Goal: Find specific page/section: Find specific page/section

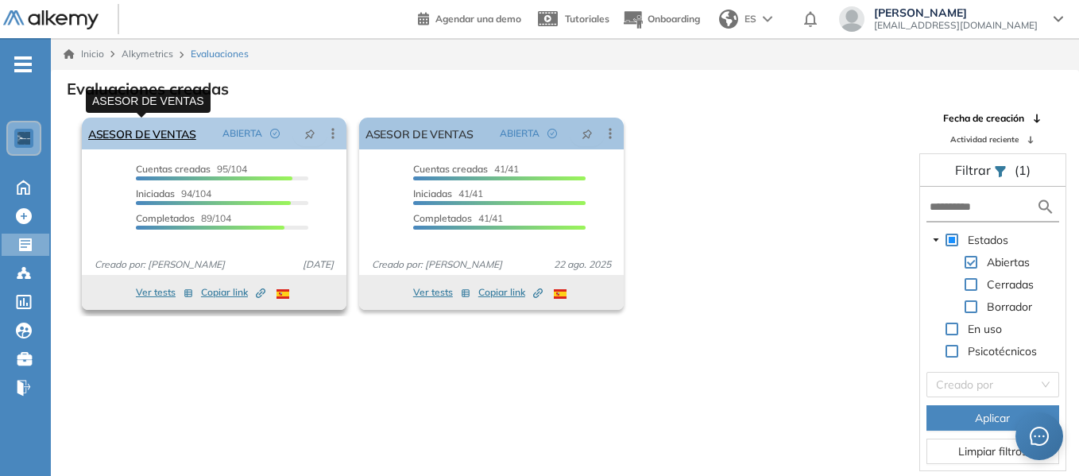
click at [168, 130] on link "ASESOR DE VENTAS" at bounding box center [142, 134] width 108 height 32
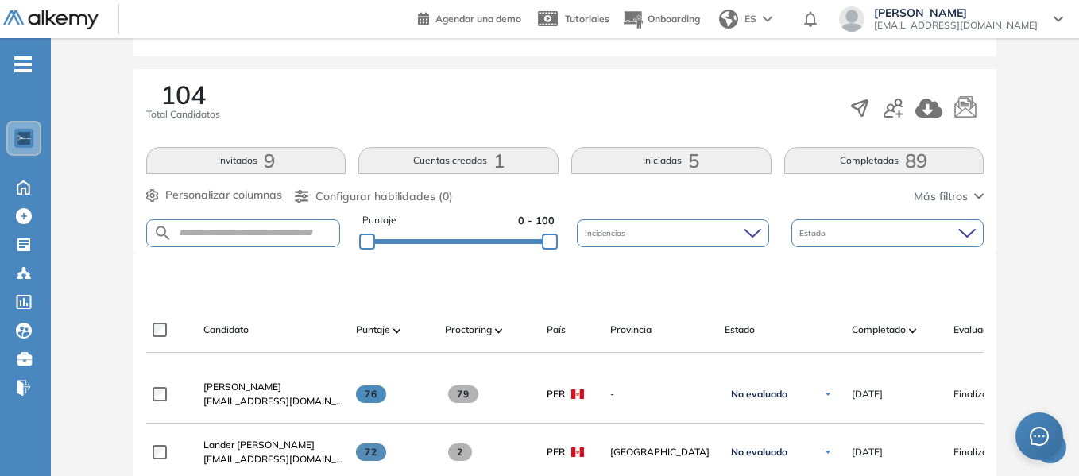
scroll to position [238, 0]
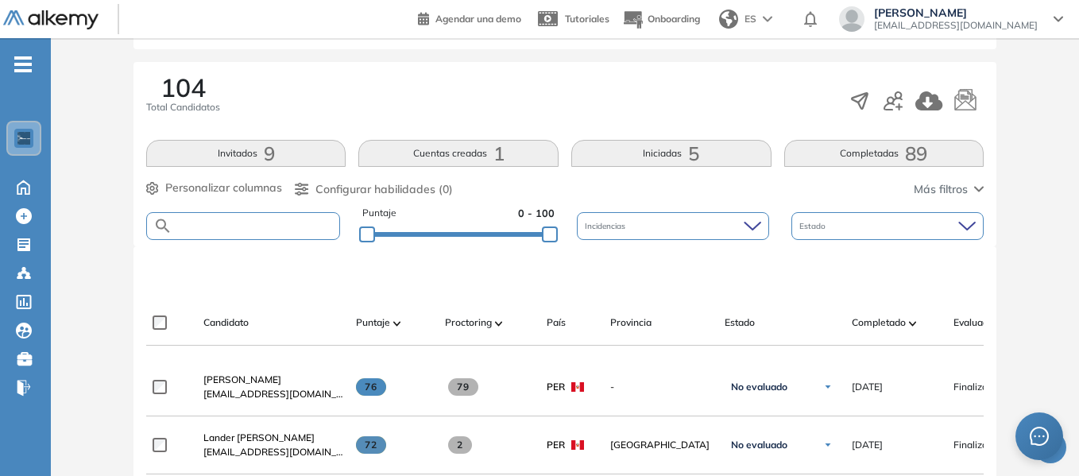
click at [239, 221] on input "text" at bounding box center [255, 226] width 167 height 12
type input "*"
type input "*******"
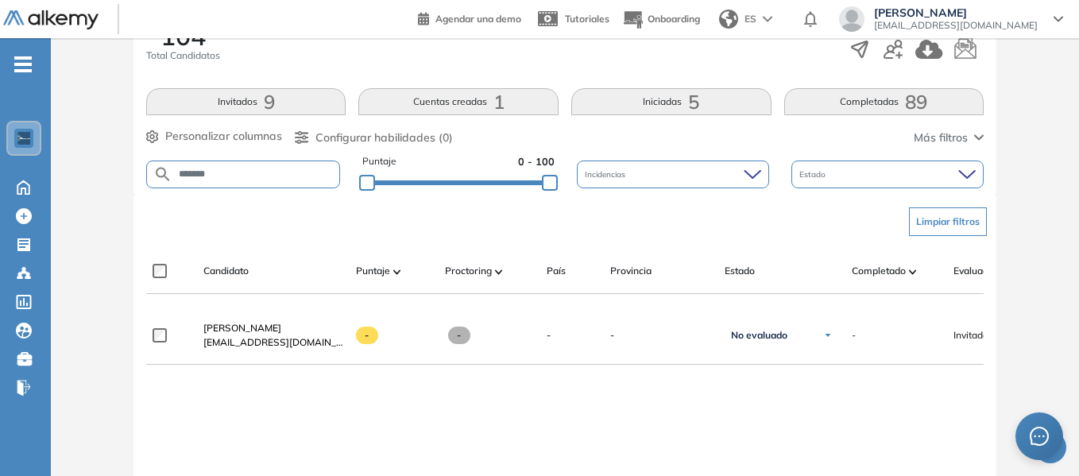
scroll to position [318, 0]
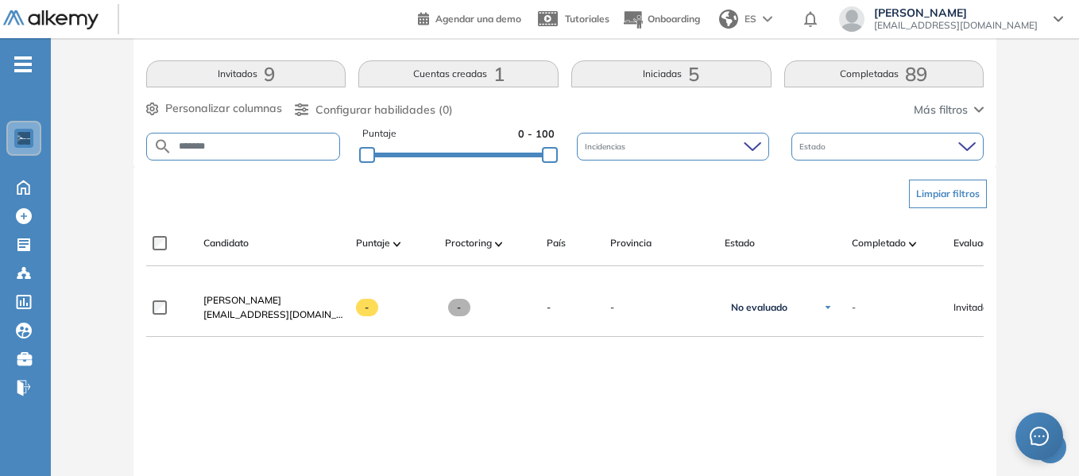
click at [1019, 137] on div "Evaluación : ASESOR DE VENTAS Abierta Ver evaluación Cerrar evaluación Dashboar…" at bounding box center [565, 200] width 1016 height 896
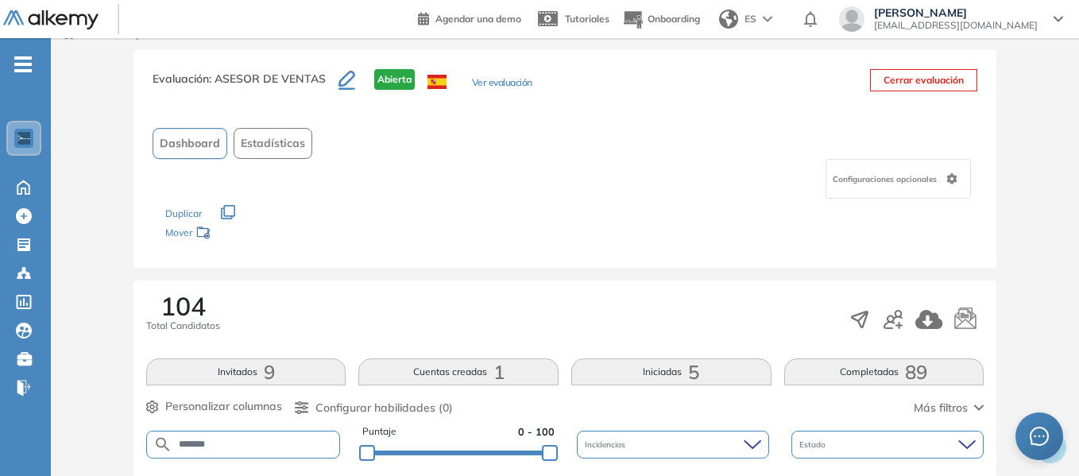
scroll to position [0, 0]
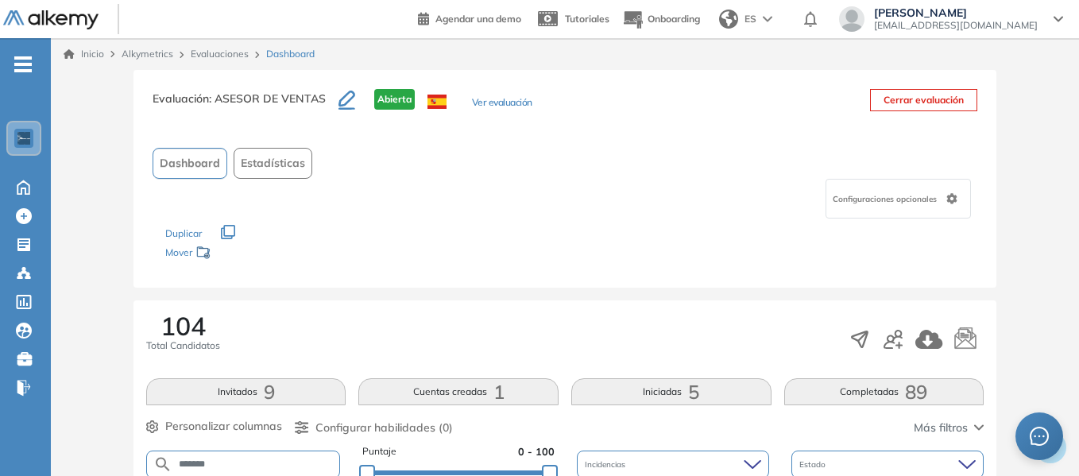
click at [691, 102] on div "Evaluación : ASESOR DE VENTAS Abierta Ver evaluación Cerrar evaluación" at bounding box center [565, 109] width 825 height 40
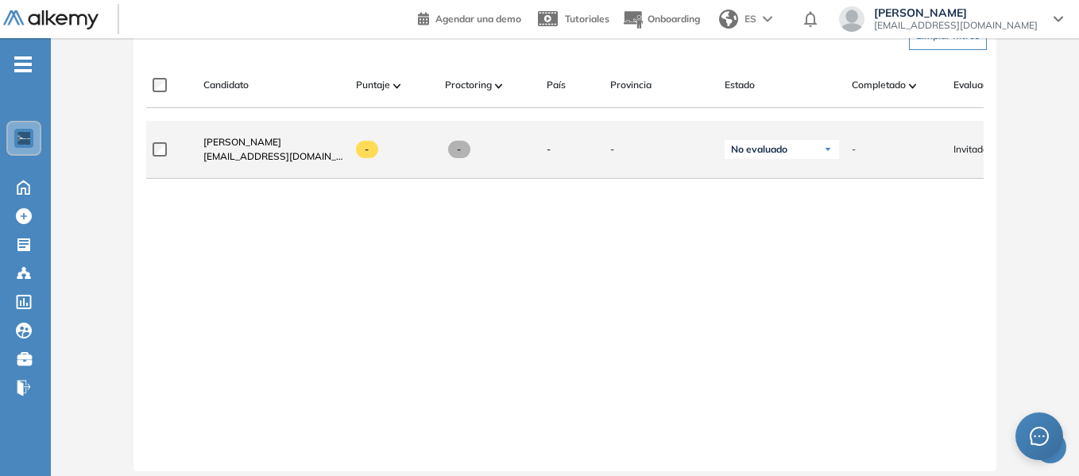
scroll to position [477, 0]
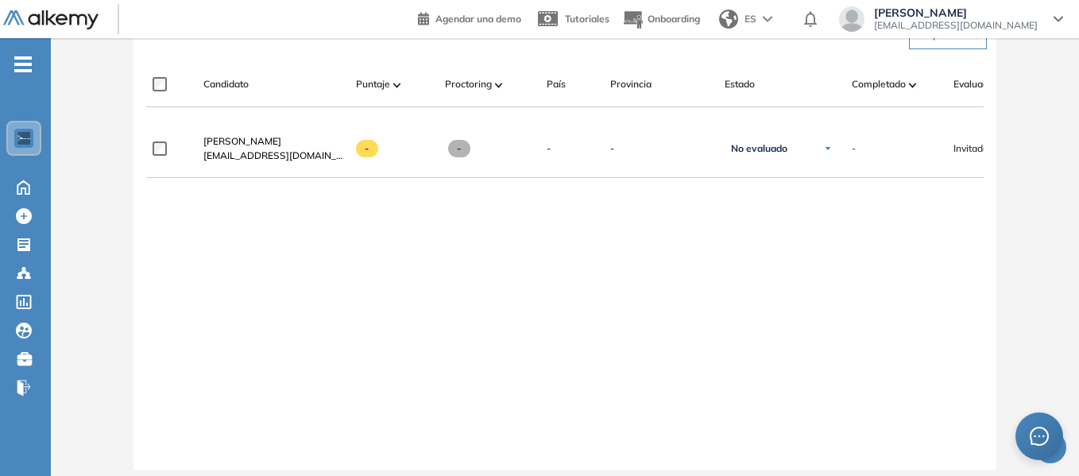
click at [880, 265] on div "[PERSON_NAME] [EMAIL_ADDRESS][DOMAIN_NAME] - - - - No evaluado No evaluado Eval…" at bounding box center [565, 282] width 838 height 325
